Goal: Task Accomplishment & Management: Manage account settings

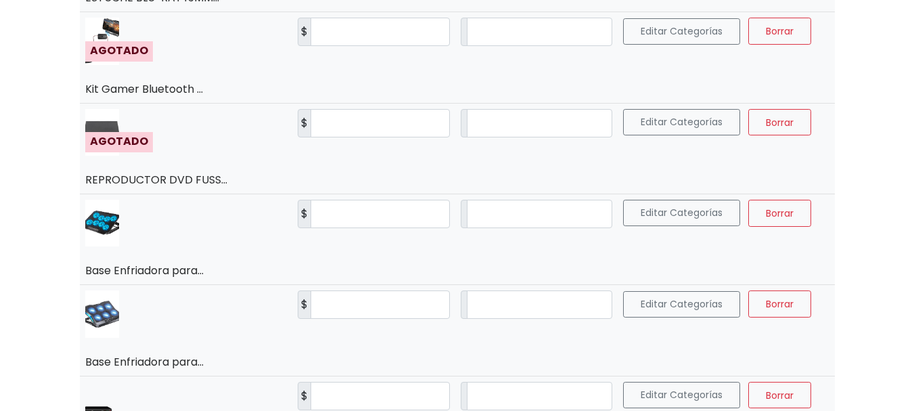
scroll to position [1150, 0]
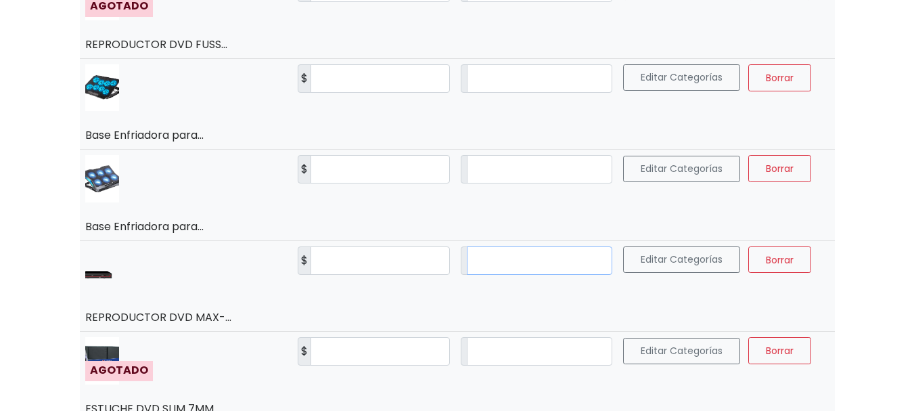
click at [467, 256] on input "*" at bounding box center [539, 260] width 145 height 28
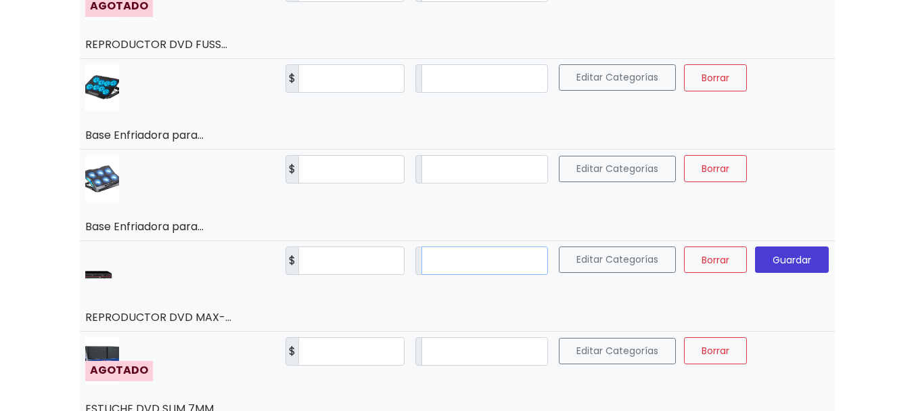
type input "*"
click at [784, 257] on span "Guardar" at bounding box center [792, 259] width 39 height 14
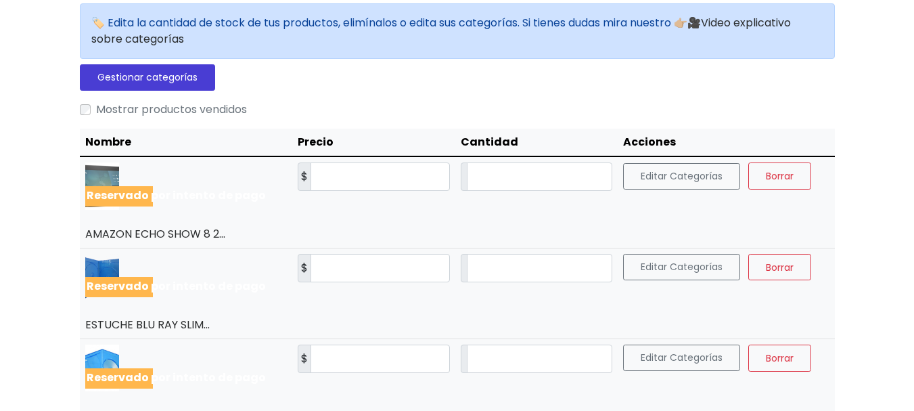
scroll to position [0, 0]
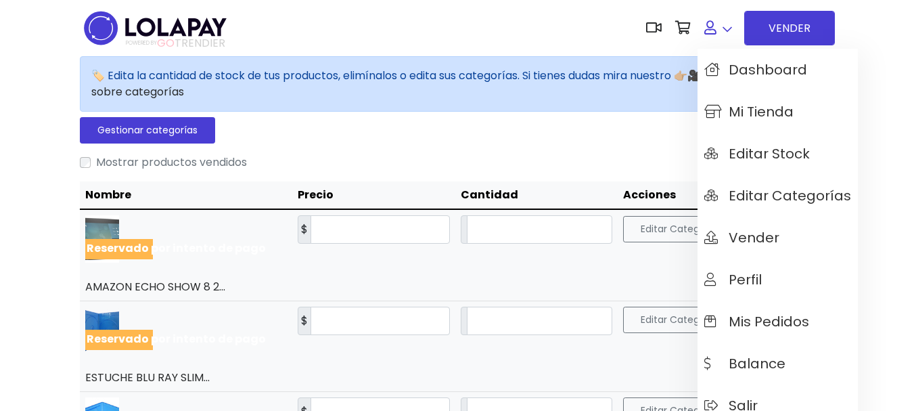
click at [730, 32] on link at bounding box center [717, 27] width 41 height 41
click at [756, 320] on span "Mis pedidos" at bounding box center [756, 321] width 105 height 15
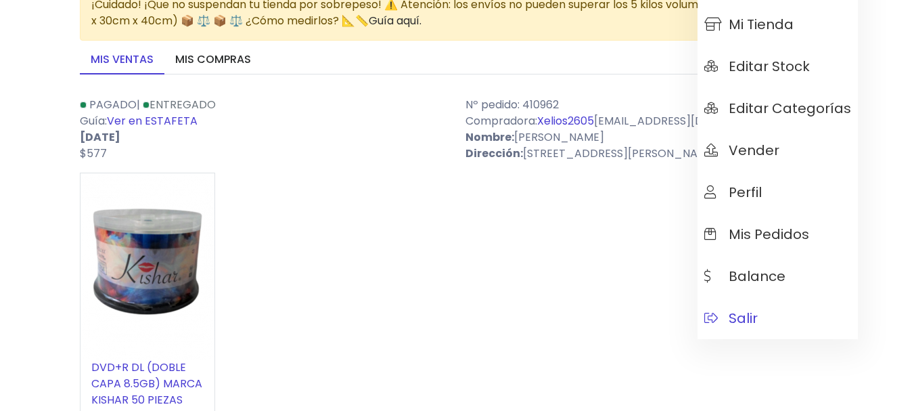
scroll to position [135, 0]
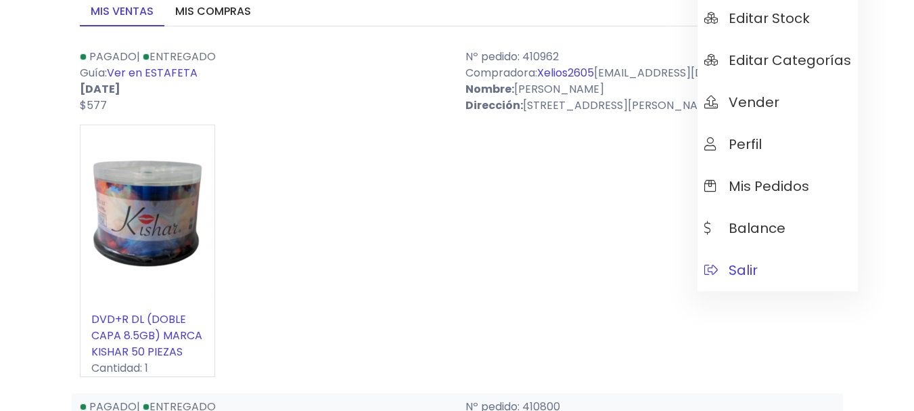
click at [751, 267] on span "Salir" at bounding box center [730, 269] width 53 height 15
